Goal: Navigation & Orientation: Find specific page/section

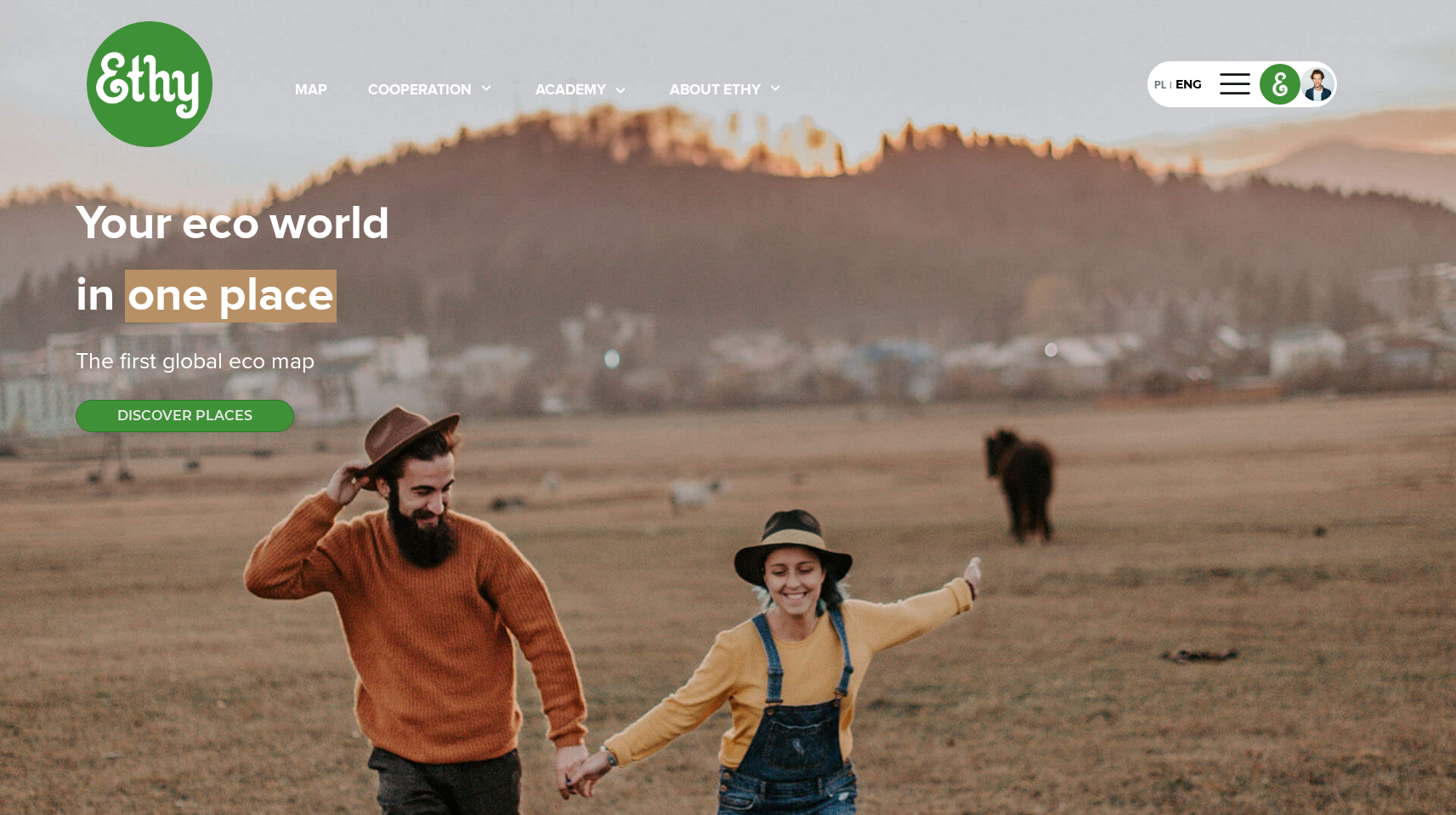
select select
click at [252, 410] on button "DISCOVER PLACES" at bounding box center [185, 416] width 218 height 32
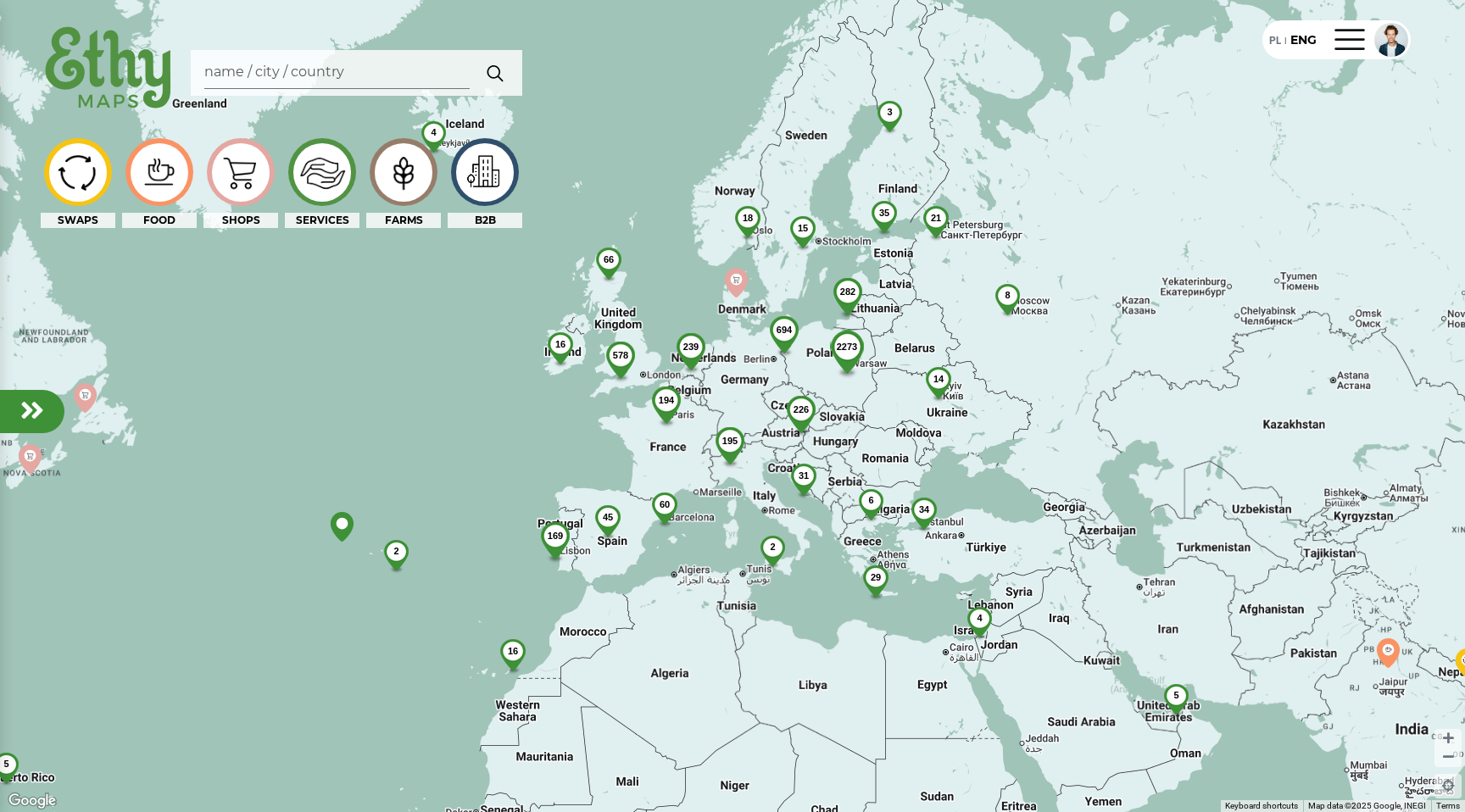
drag, startPoint x: 812, startPoint y: 633, endPoint x: 840, endPoint y: 527, distance: 109.6
click at [840, 528] on div "2273 169 239 694 194 226 16 16 60 195 15 282 3 29 45 31 5 578 4 18 4 66 5 35 21…" at bounding box center [732, 406] width 1465 height 812
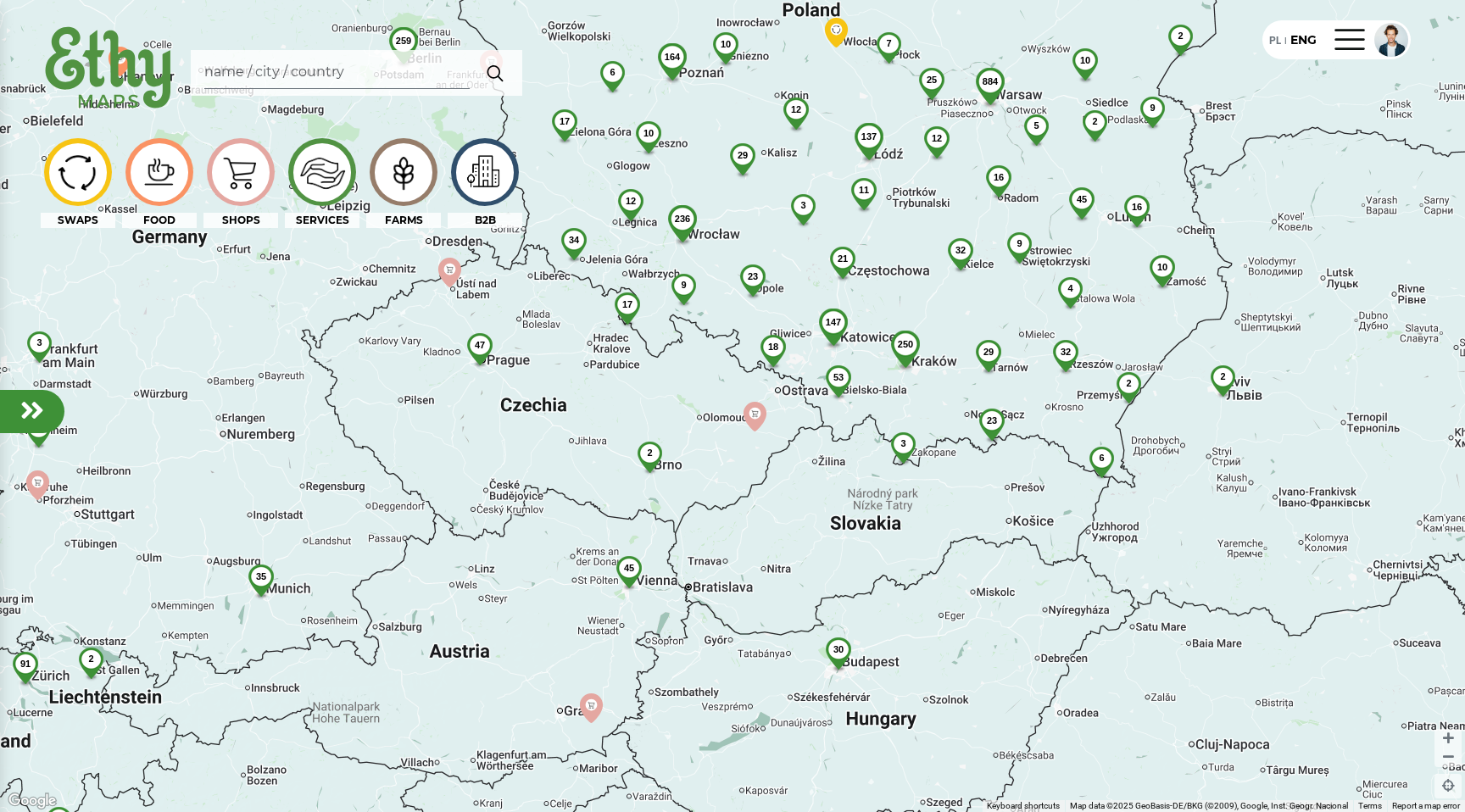
drag, startPoint x: 926, startPoint y: 429, endPoint x: 811, endPoint y: 555, distance: 170.6
click at [811, 555] on div "884 250 137 236 6 23 45 3 164 32 32 10 21 29 12 17 3 34 2 147 11 23 53 2 29 10 …" at bounding box center [732, 406] width 1465 height 812
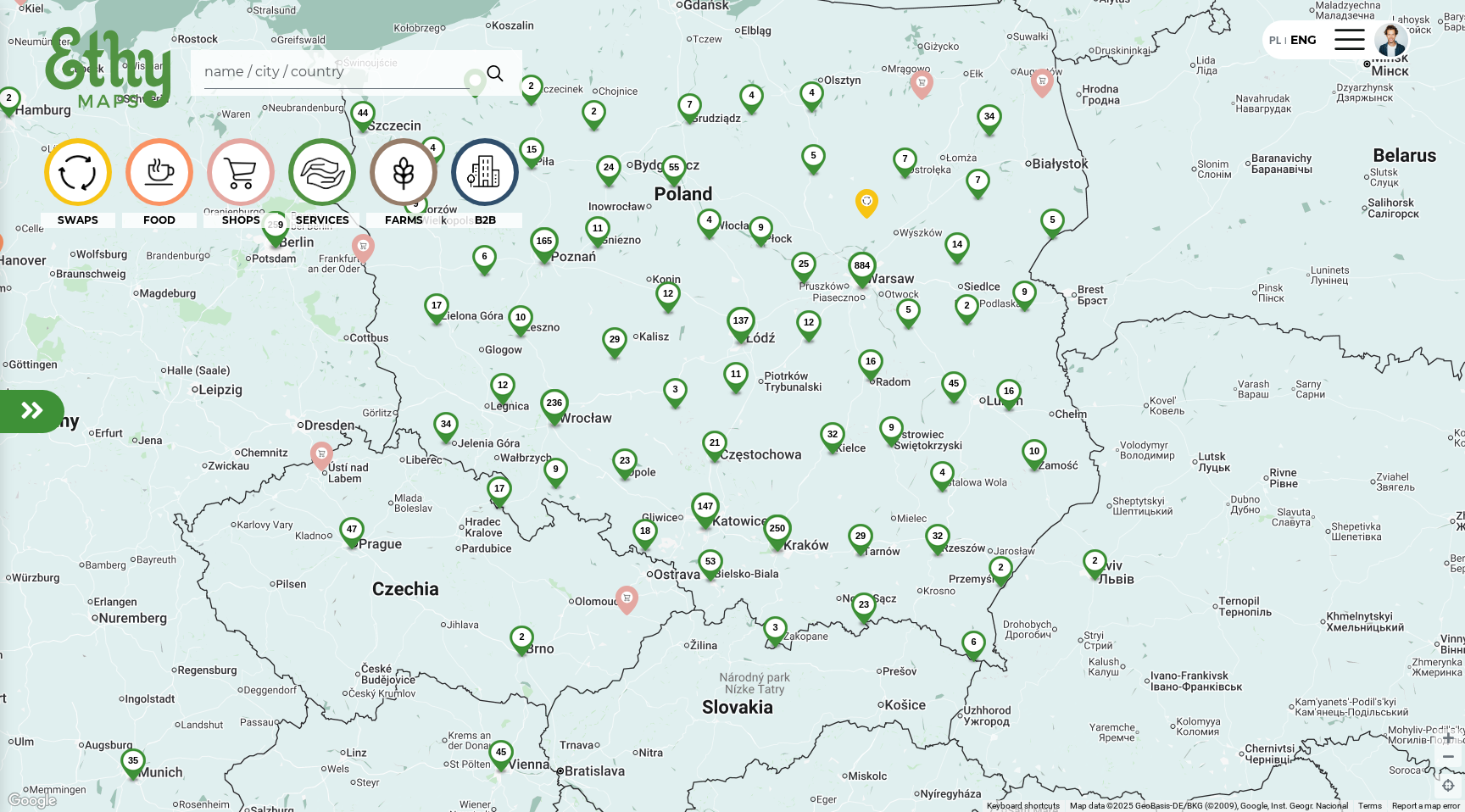
drag, startPoint x: 904, startPoint y: 236, endPoint x: 825, endPoint y: 365, distance: 151.3
click at [825, 365] on div "884 250 137 236 6 23 45 3 165 32 32 10 21 29 12 17 3 34 5 147 11 23 53 2 29 10 …" at bounding box center [732, 406] width 1465 height 812
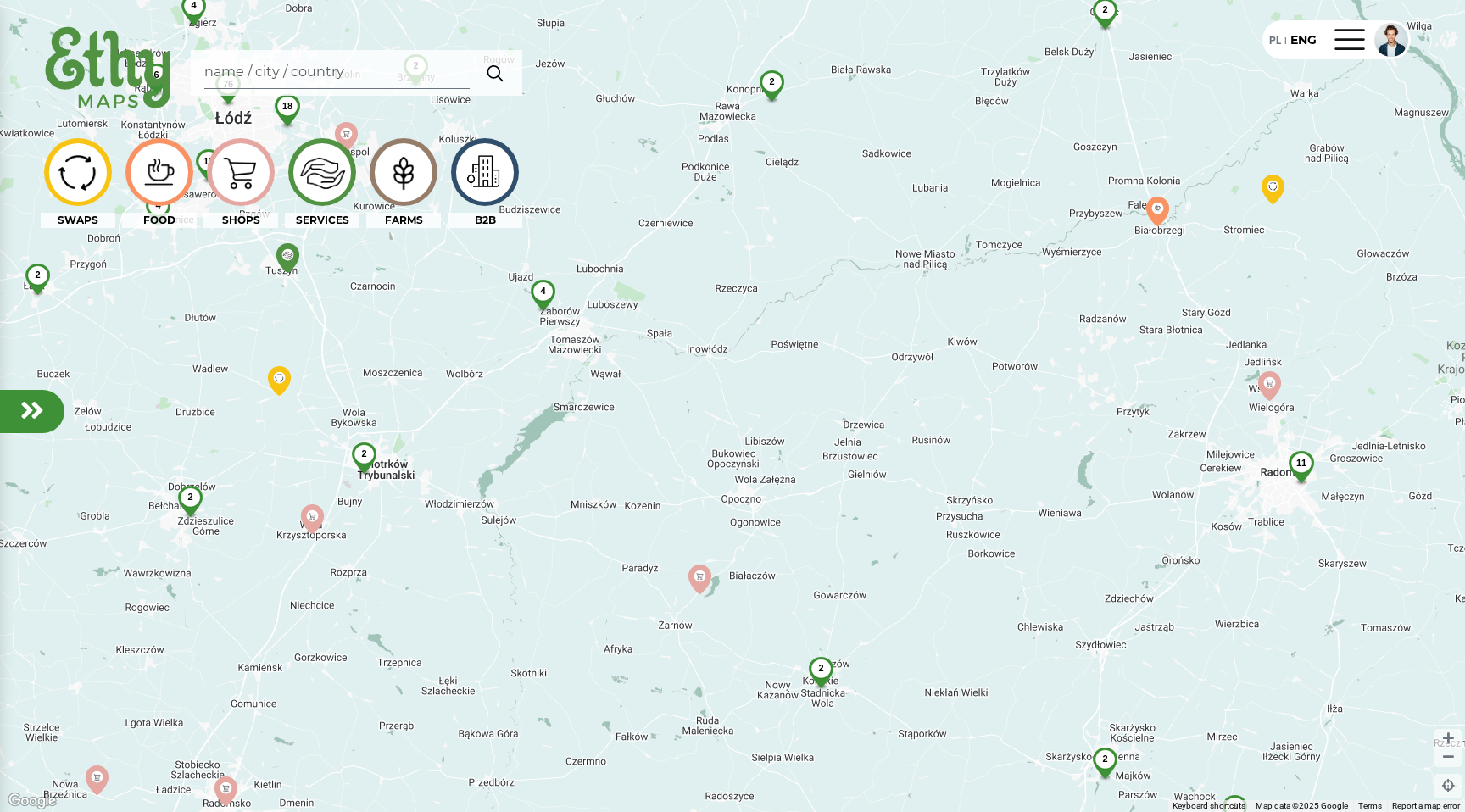
click at [108, 65] on img at bounding box center [109, 69] width 136 height 98
select select
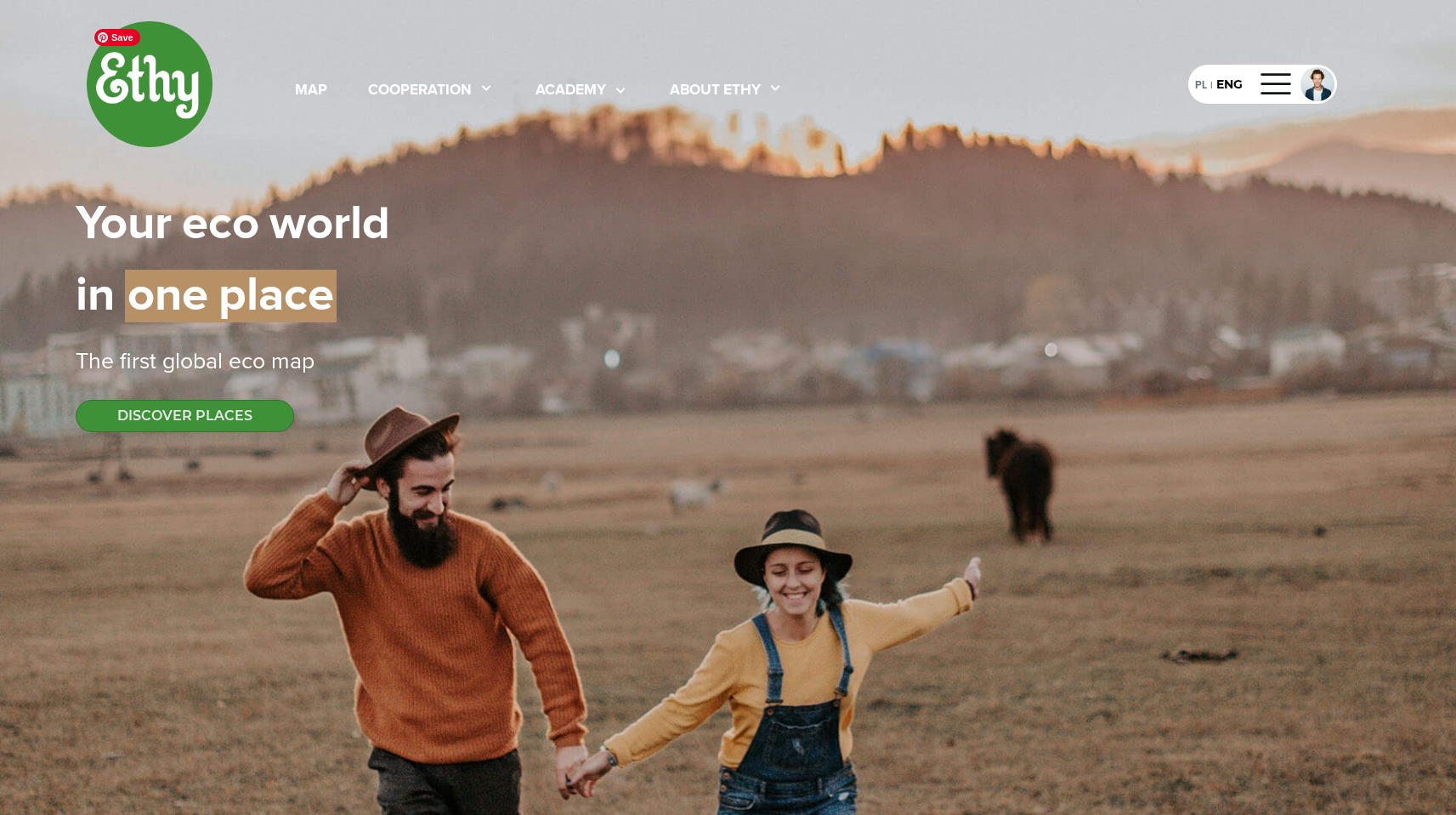
click at [199, 112] on img at bounding box center [150, 84] width 128 height 128
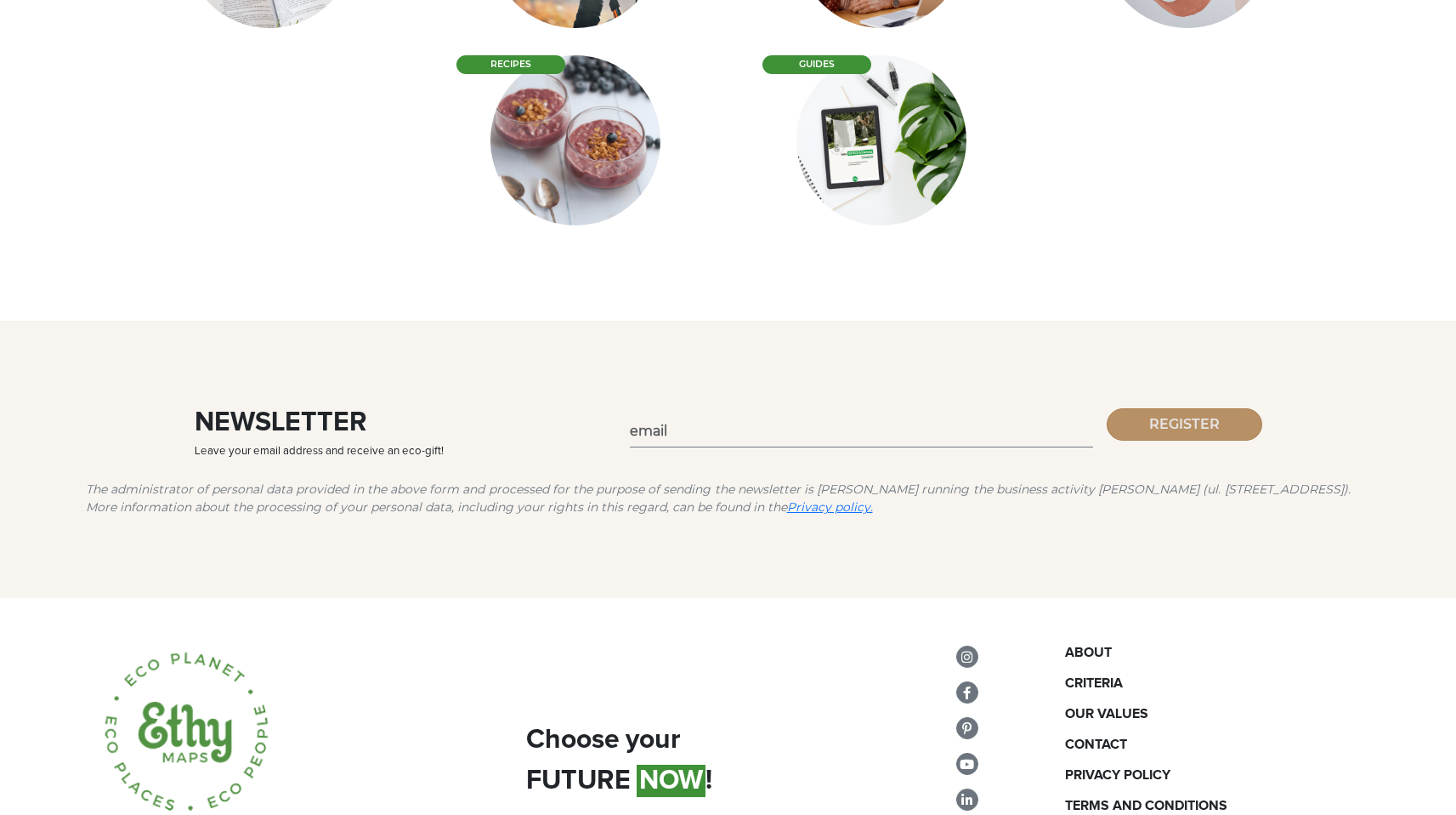
scroll to position [3845, 0]
